Goal: Task Accomplishment & Management: Manage account settings

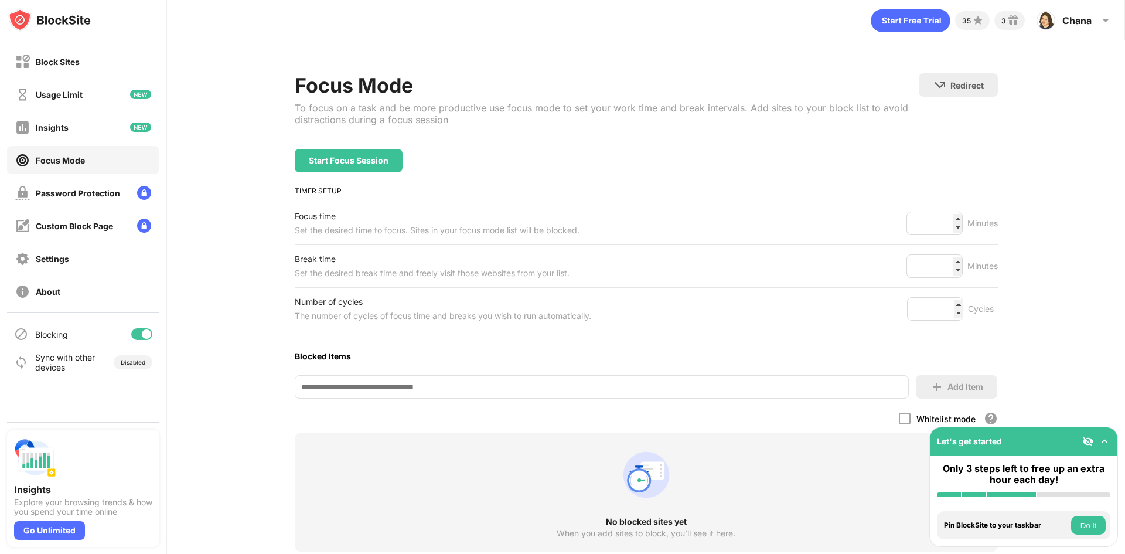
click at [138, 336] on div at bounding box center [141, 334] width 21 height 12
click at [146, 336] on div at bounding box center [141, 334] width 21 height 12
